Goal: Information Seeking & Learning: Understand process/instructions

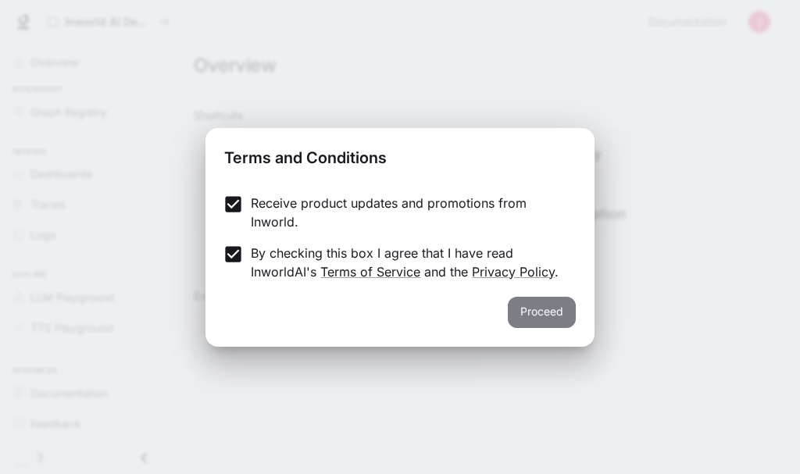
click at [570, 313] on button "Proceed" at bounding box center [542, 312] width 68 height 31
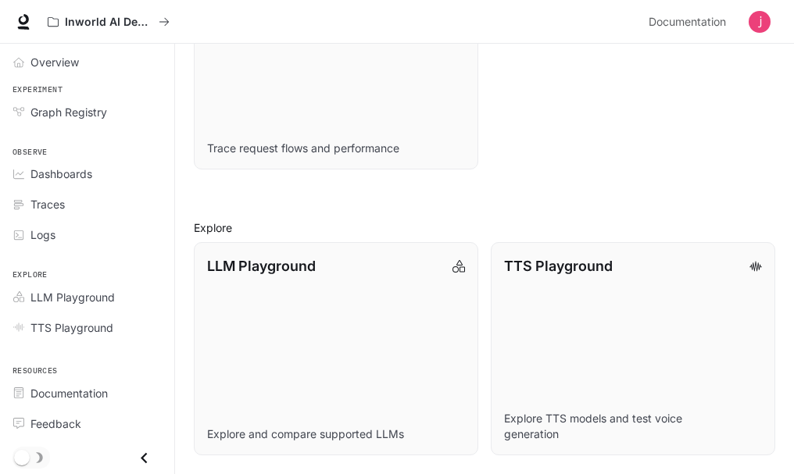
scroll to position [439, 0]
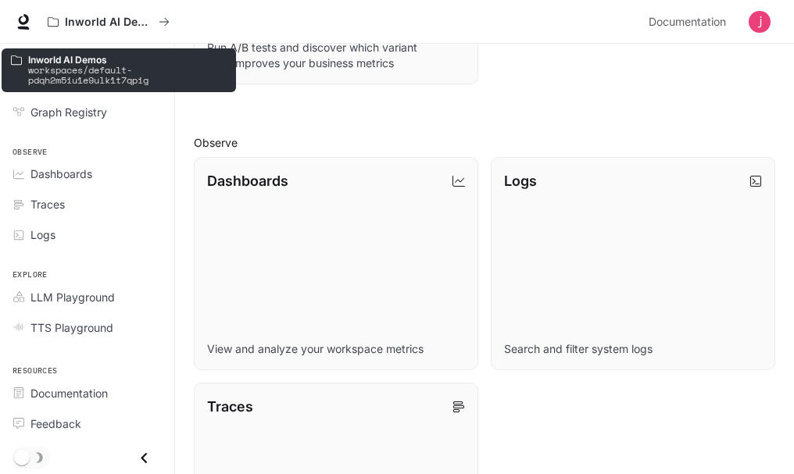
click at [123, 55] on p "Inworld AI Demos" at bounding box center [127, 60] width 198 height 10
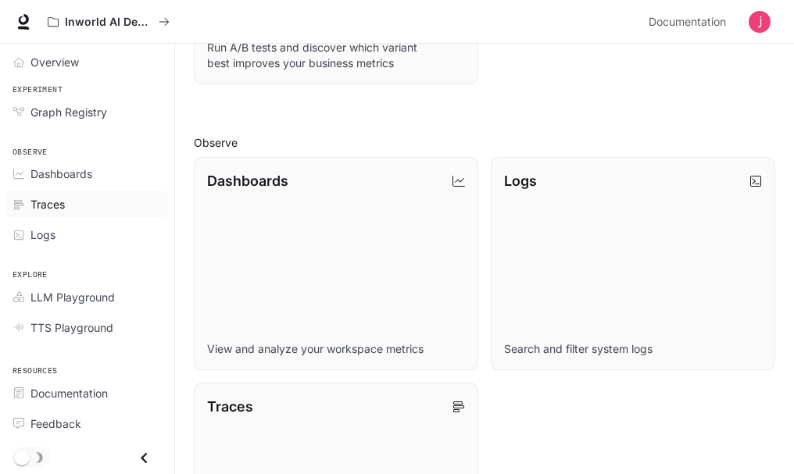
click at [104, 198] on div "Traces" at bounding box center [95, 204] width 130 height 16
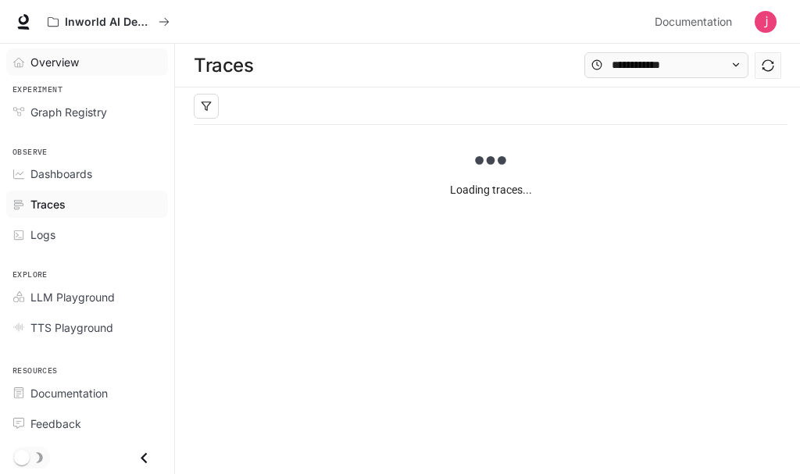
click at [55, 61] on span "Overview" at bounding box center [54, 62] width 48 height 16
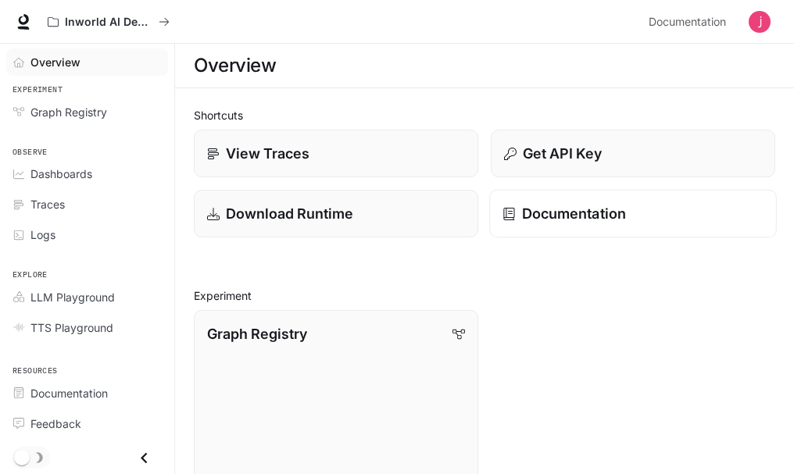
click at [531, 209] on p "Documentation" at bounding box center [574, 213] width 104 height 21
